Goal: Find specific page/section: Find specific page/section

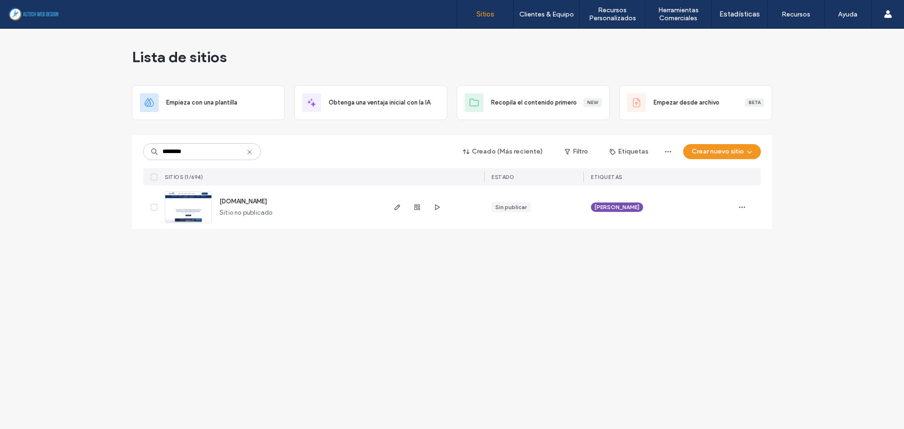
click at [246, 152] on icon at bounding box center [250, 152] width 8 height 8
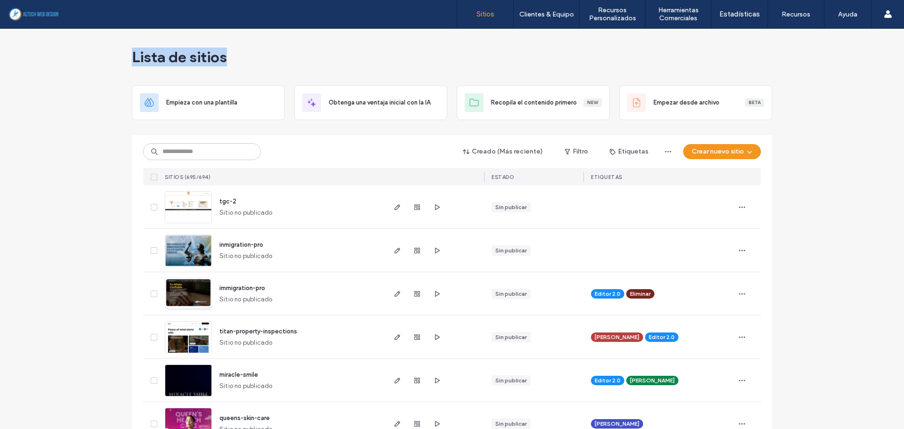
drag, startPoint x: 265, startPoint y: 52, endPoint x: 99, endPoint y: 46, distance: 166.3
click at [256, 68] on div "Lista de sitios" at bounding box center [452, 57] width 640 height 57
click at [436, 209] on icon "button" at bounding box center [437, 207] width 8 height 8
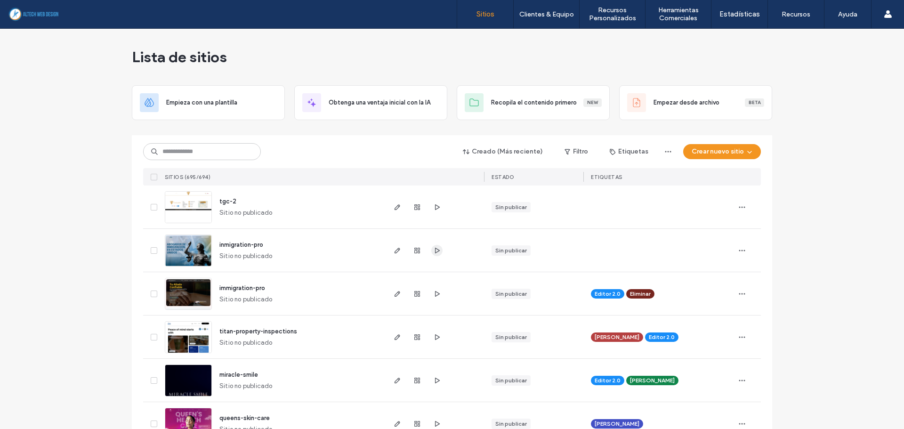
click at [433, 250] on icon "button" at bounding box center [437, 251] width 8 height 8
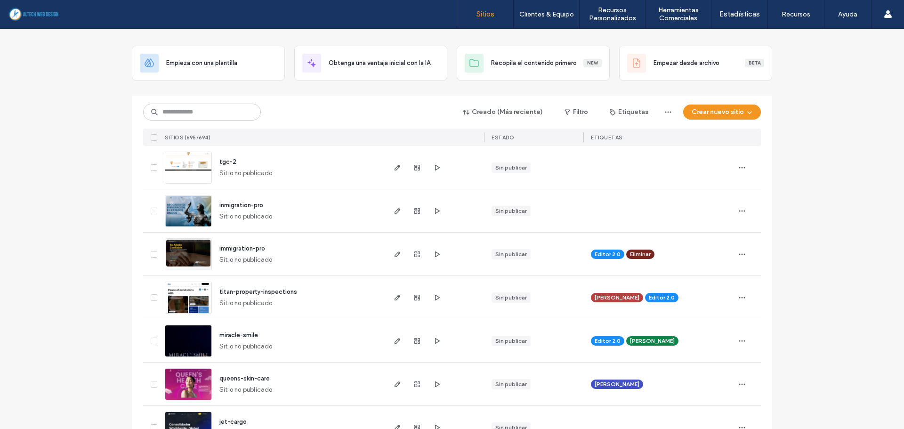
scroll to position [94, 0]
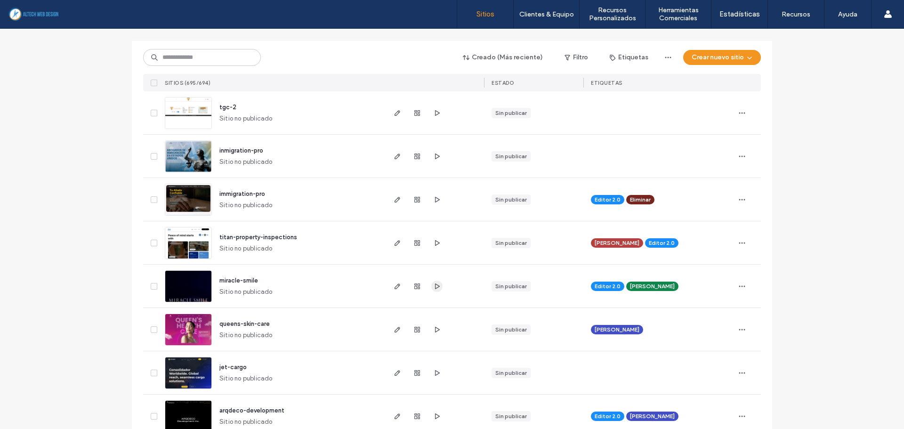
click at [435, 287] on use "button" at bounding box center [437, 286] width 5 height 6
click at [434, 327] on icon "button" at bounding box center [437, 330] width 8 height 8
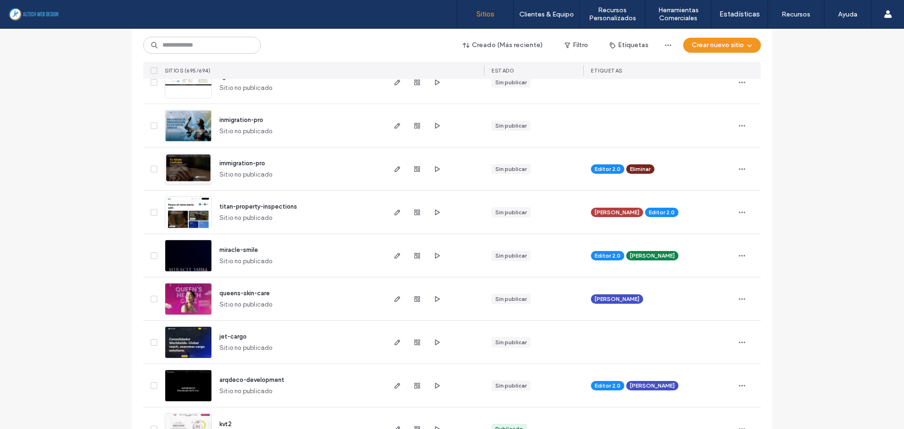
scroll to position [141, 0]
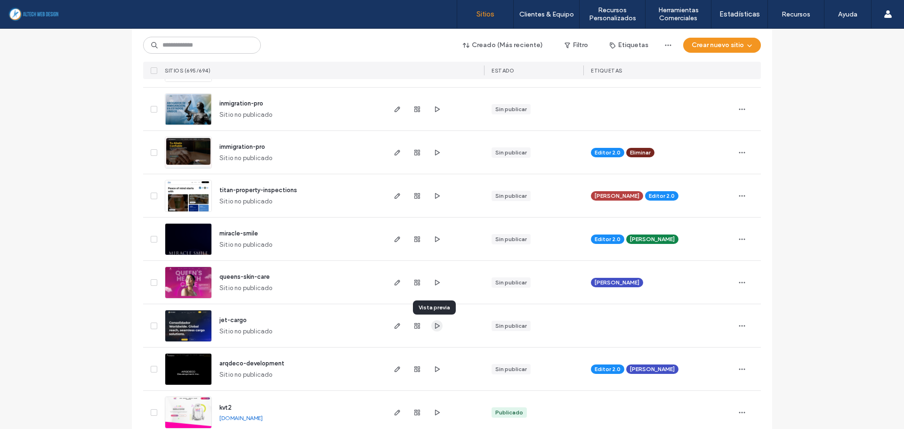
click at [435, 325] on use "button" at bounding box center [437, 326] width 5 height 6
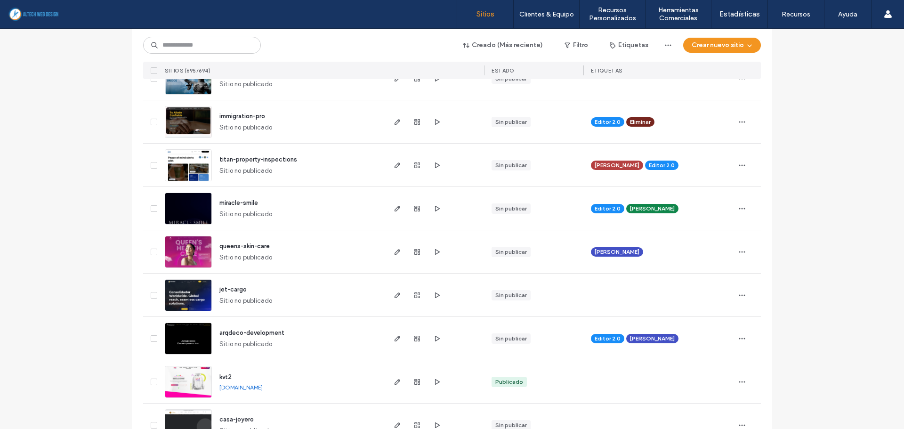
scroll to position [188, 0]
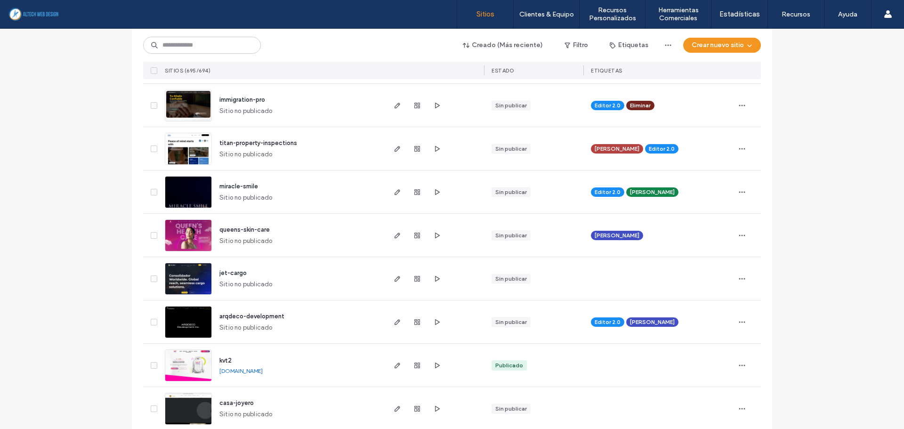
click at [399, 59] on div "Creado (Más reciente) Filtro Etiquetas Crear nuevo sitio SITIOS (695/694) ESTAD…" at bounding box center [452, 54] width 618 height 50
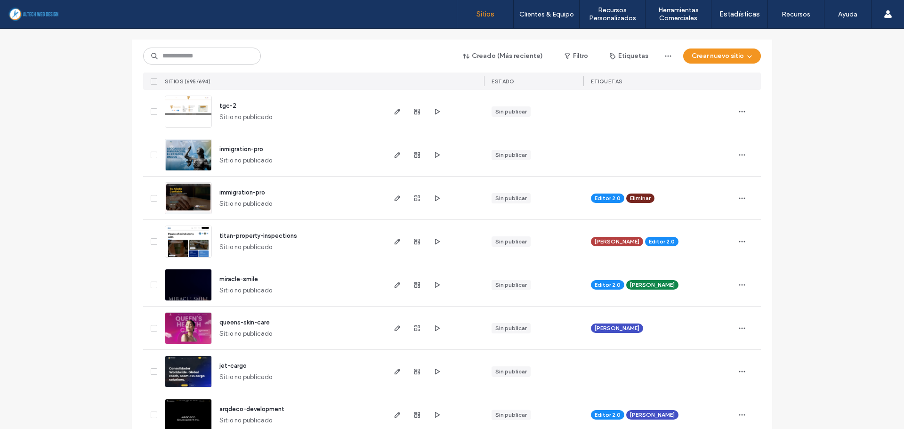
scroll to position [0, 0]
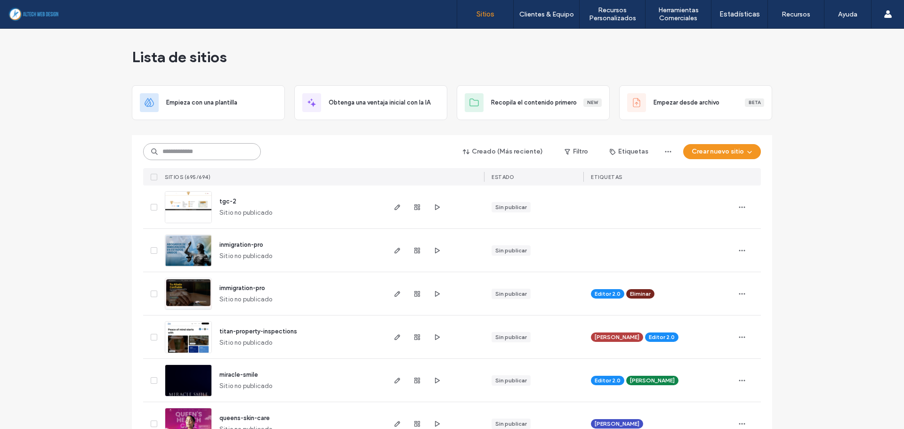
click at [196, 156] on input at bounding box center [202, 151] width 118 height 17
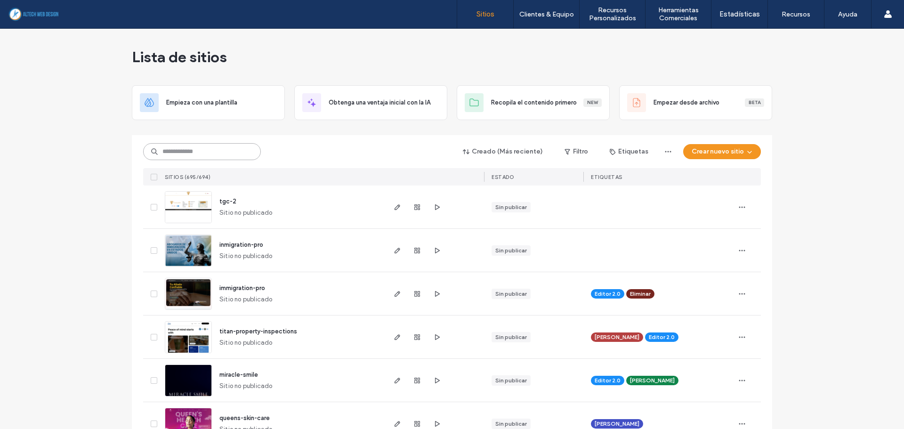
click at [196, 156] on input at bounding box center [202, 151] width 118 height 17
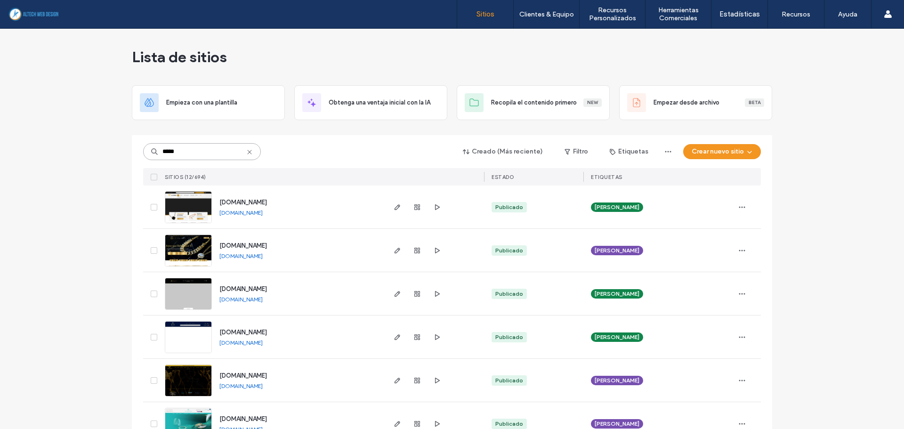
scroll to position [94, 0]
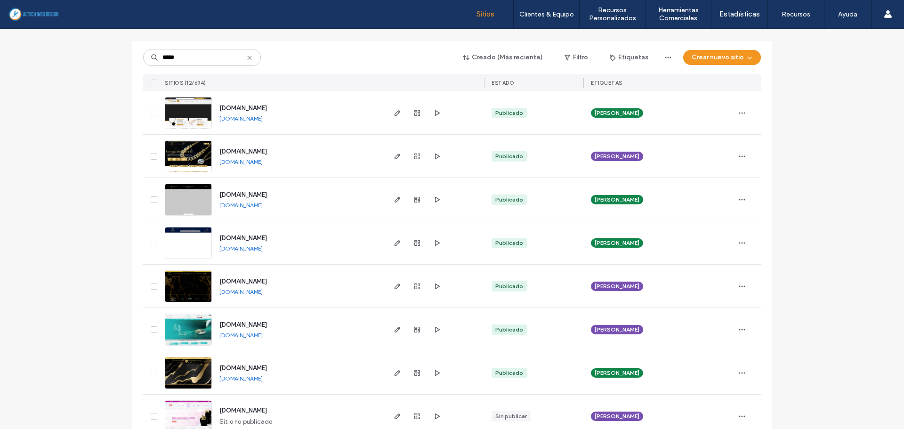
drag, startPoint x: 300, startPoint y: 336, endPoint x: 291, endPoint y: 337, distance: 9.0
click at [291, 337] on div "[DOMAIN_NAME] [DOMAIN_NAME]" at bounding box center [298, 329] width 172 height 43
copy div "[DOMAIN_NAME]"
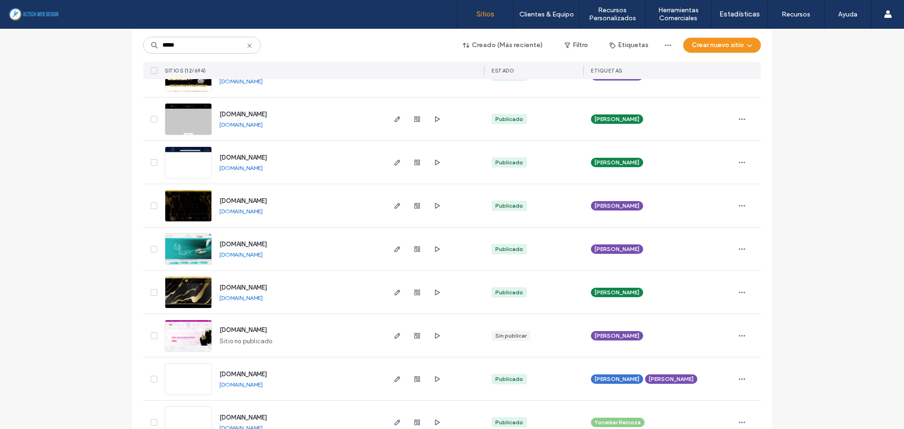
scroll to position [188, 0]
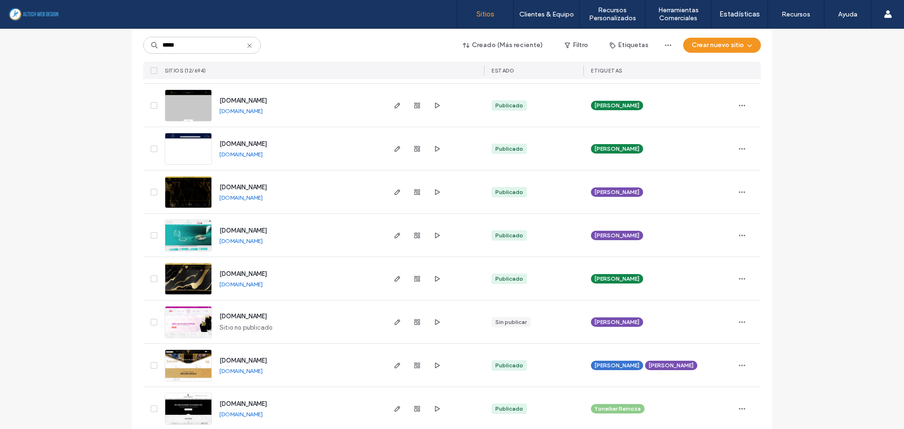
click at [323, 233] on div "[DOMAIN_NAME] [DOMAIN_NAME]" at bounding box center [298, 235] width 172 height 43
click at [263, 244] on div "[DOMAIN_NAME]" at bounding box center [240, 241] width 43 height 8
click at [263, 242] on link "[DOMAIN_NAME]" at bounding box center [240, 240] width 43 height 7
drag, startPoint x: 222, startPoint y: 47, endPoint x: -187, endPoint y: 16, distance: 410.3
click at [0, 16] on html ".wqwq-1{fill:#231f20;} .cls-1q, .cls-2q { fill-rule: evenodd; } .cls-2q { fill:…" at bounding box center [452, 214] width 904 height 429
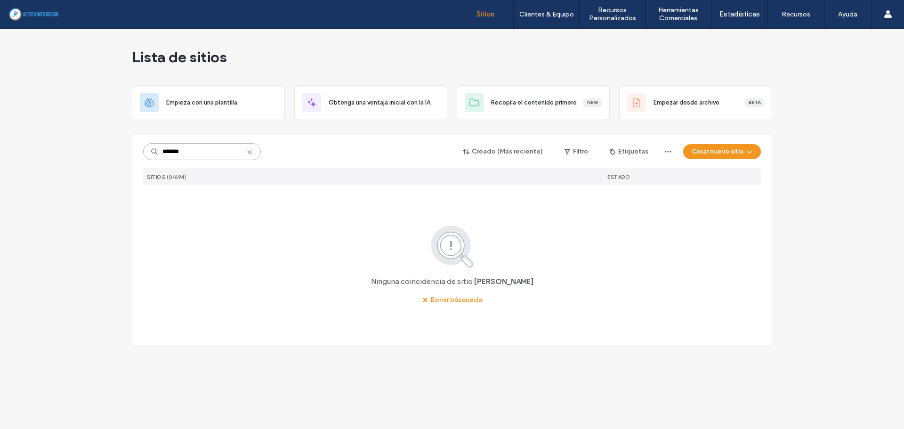
scroll to position [0, 0]
type input "*******"
click at [252, 155] on icon at bounding box center [250, 152] width 8 height 8
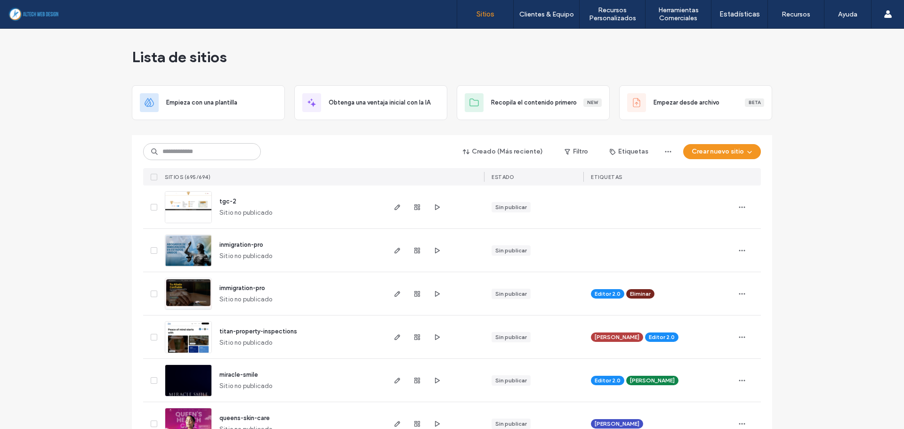
click at [356, 49] on div "Lista de sitios" at bounding box center [452, 57] width 640 height 57
click at [210, 153] on input at bounding box center [202, 151] width 118 height 17
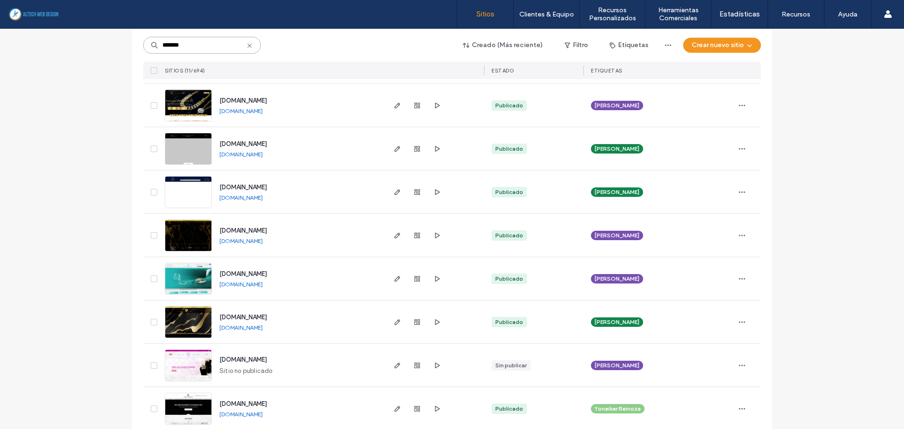
scroll to position [244, 0]
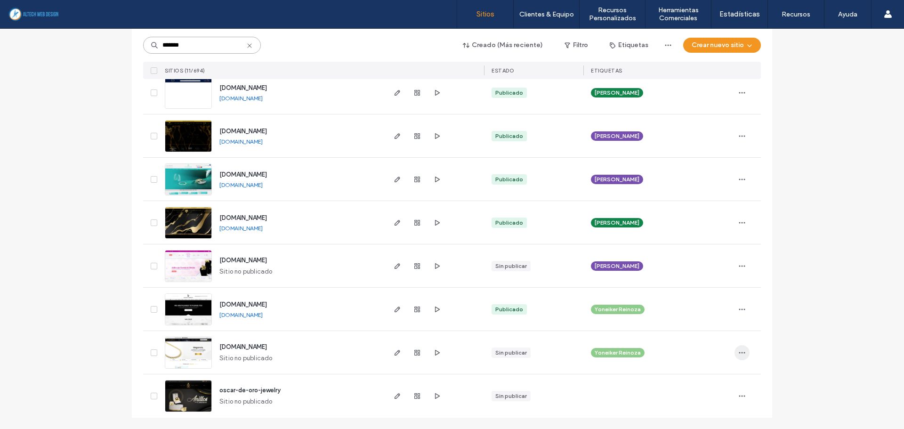
type input "*******"
click at [431, 394] on span "button" at bounding box center [436, 395] width 11 height 11
click at [435, 309] on use "button" at bounding box center [437, 309] width 5 height 6
click at [435, 265] on use "button" at bounding box center [437, 266] width 5 height 6
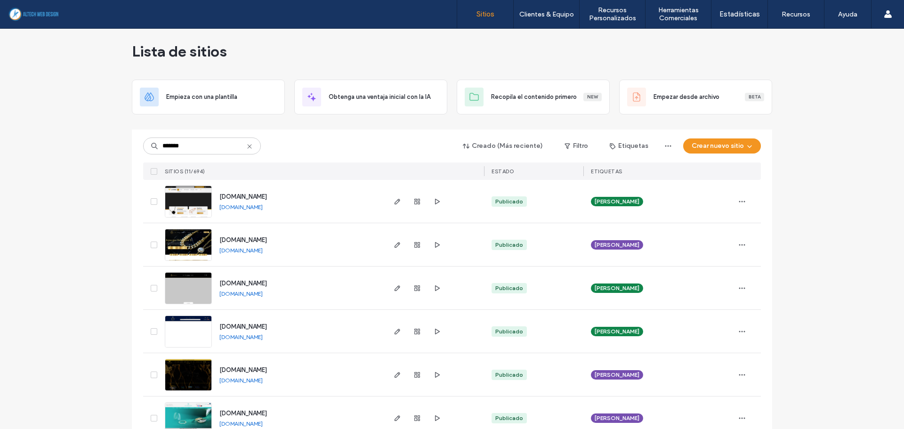
scroll to position [0, 0]
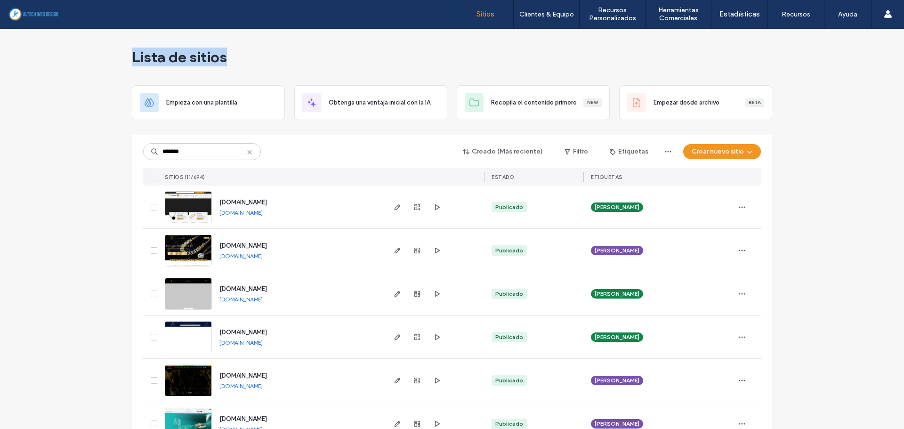
drag, startPoint x: 126, startPoint y: 57, endPoint x: 285, endPoint y: 56, distance: 158.7
click at [285, 56] on div "Lista de sitios Empieza con una plantilla Obtenga una ventaja inicial con la IA…" at bounding box center [452, 351] width 904 height 645
click at [279, 24] on div "Sitios Clientes & Equipo Gestión de Clientes Recursos Personalizados Plantillas…" at bounding box center [452, 14] width 904 height 29
click at [563, 65] on div "Lista de sitios" at bounding box center [452, 57] width 640 height 57
click at [455, 30] on div "Lista de sitios" at bounding box center [452, 57] width 640 height 57
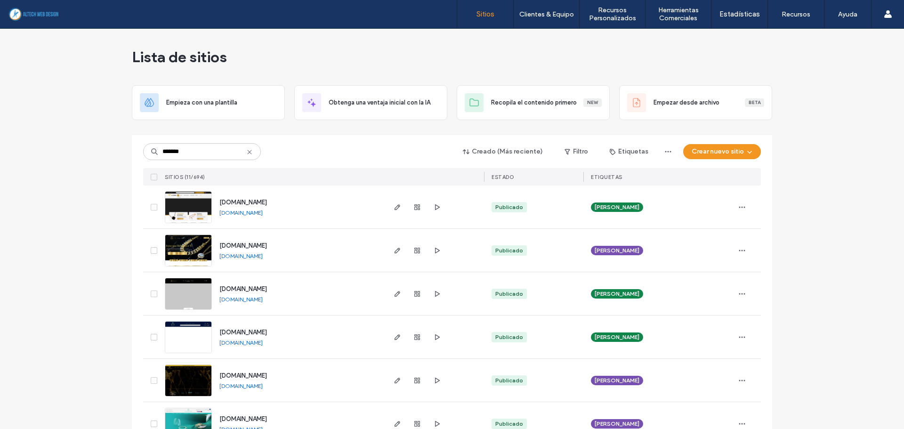
drag, startPoint x: 453, startPoint y: 63, endPoint x: 402, endPoint y: 7, distance: 76.3
click at [453, 63] on div "Lista de sitios" at bounding box center [452, 57] width 640 height 57
drag, startPoint x: 254, startPoint y: 70, endPoint x: 125, endPoint y: 53, distance: 130.1
click at [125, 53] on div "Lista de sitios Empieza con una plantilla Obtenga una ventaja inicial con la IA…" at bounding box center [452, 351] width 904 height 645
click at [247, 152] on use at bounding box center [249, 152] width 4 height 4
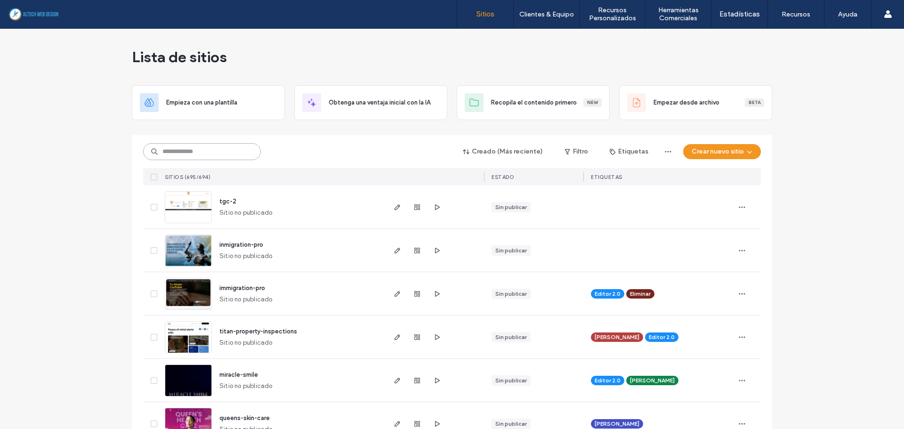
click at [203, 146] on input at bounding box center [202, 151] width 118 height 17
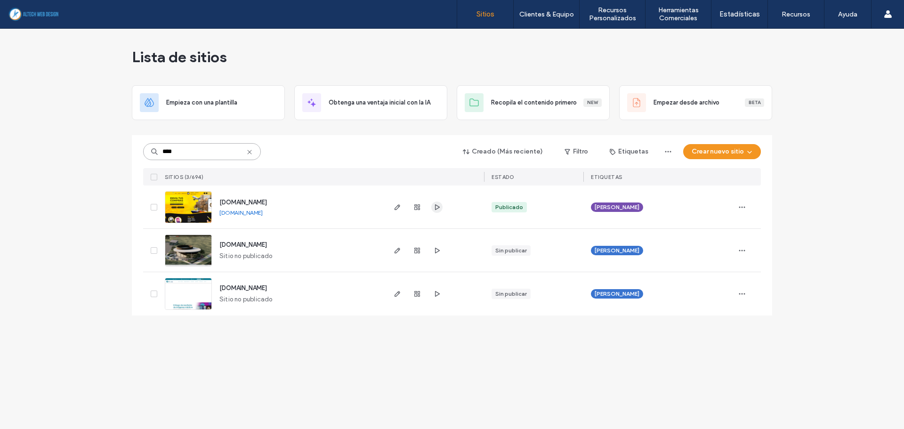
type input "****"
click at [437, 209] on icon "button" at bounding box center [437, 207] width 8 height 8
click at [252, 211] on link "[DOMAIN_NAME]" at bounding box center [240, 212] width 43 height 7
drag, startPoint x: 223, startPoint y: 153, endPoint x: -305, endPoint y: 97, distance: 530.8
click at [0, 97] on html ".wqwq-1{fill:#231f20;} .cls-1q, .cls-2q { fill-rule: evenodd; } .cls-2q { fill:…" at bounding box center [452, 214] width 904 height 429
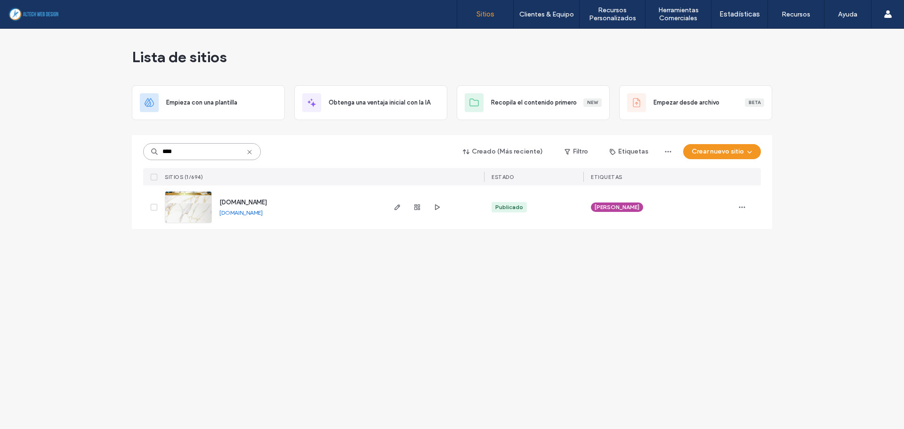
type input "****"
click at [259, 210] on link "[DOMAIN_NAME]" at bounding box center [240, 212] width 43 height 7
drag, startPoint x: 216, startPoint y: 153, endPoint x: -168, endPoint y: 120, distance: 385.7
click at [0, 120] on html ".wqwq-1{fill:#231f20;} .cls-1q, .cls-2q { fill-rule: evenodd; } .cls-2q { fill:…" at bounding box center [452, 214] width 904 height 429
